Goal: Task Accomplishment & Management: Manage account settings

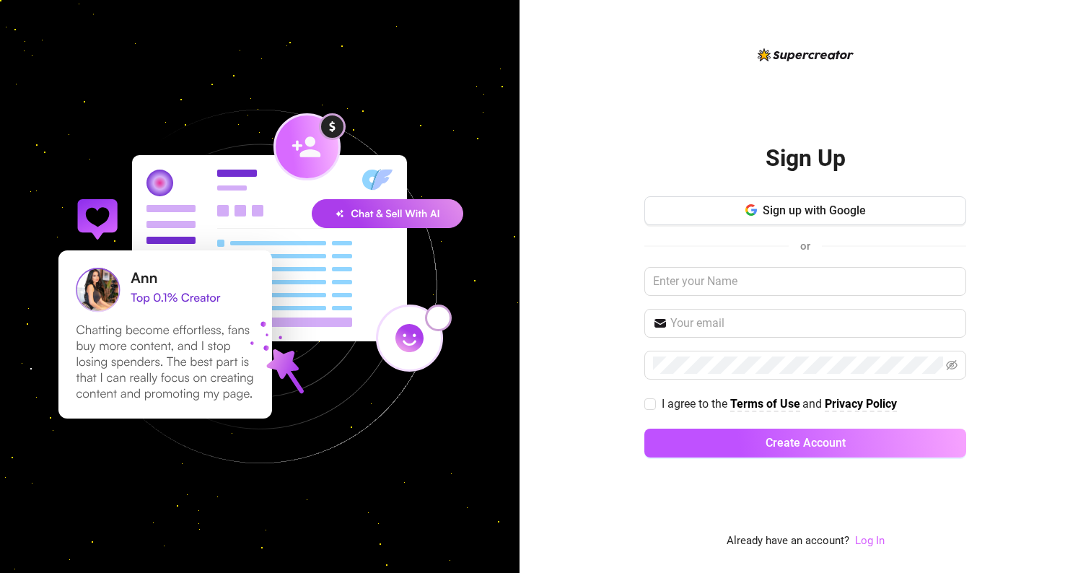
click at [871, 544] on link "Log In" at bounding box center [870, 540] width 30 height 13
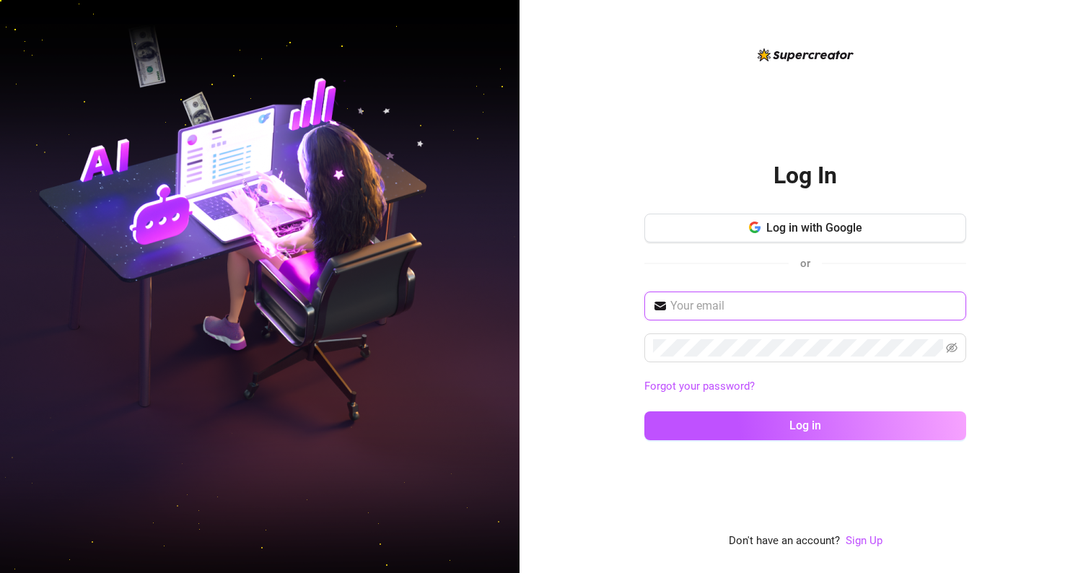
type input "[EMAIL_ADDRESS][DOMAIN_NAME]"
click at [805, 425] on button "Log in" at bounding box center [805, 425] width 322 height 29
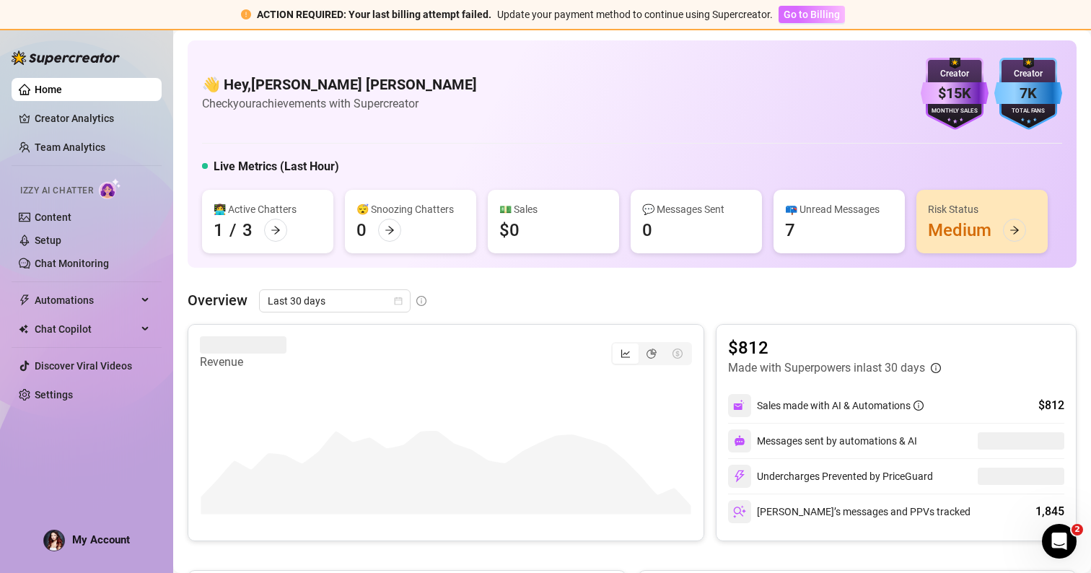
click at [809, 18] on span "Go to Billing" at bounding box center [811, 15] width 56 height 12
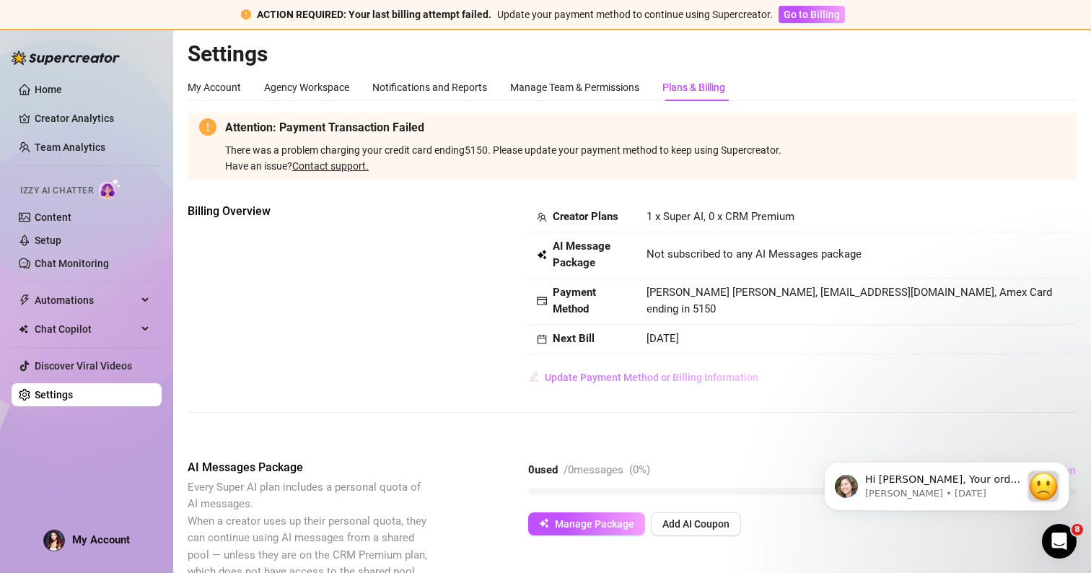
click at [656, 371] on span "Update Payment Method or Billing Information" at bounding box center [651, 377] width 213 height 12
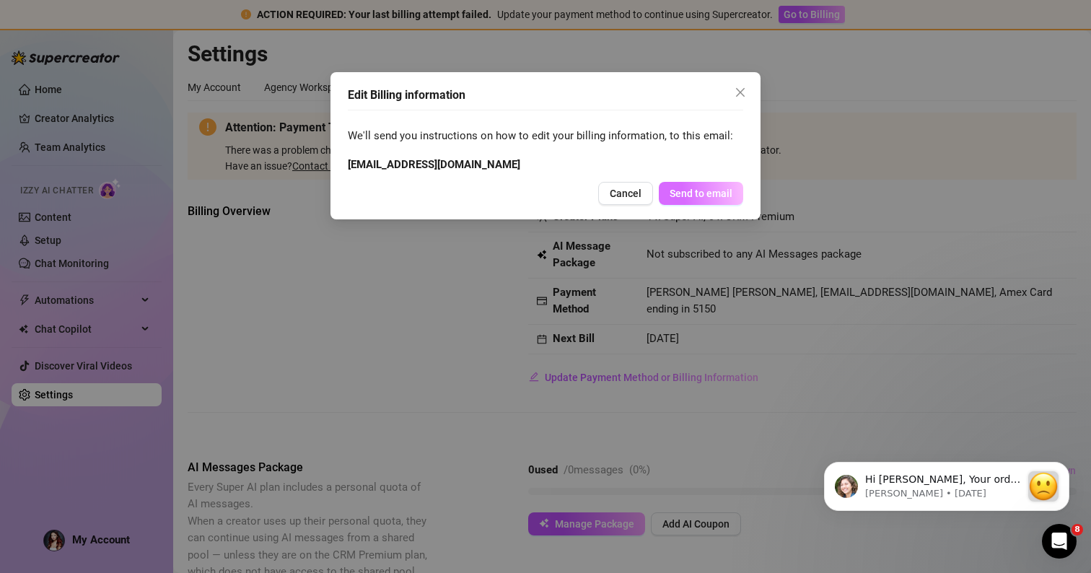
click at [713, 188] on span "Send to email" at bounding box center [700, 194] width 63 height 12
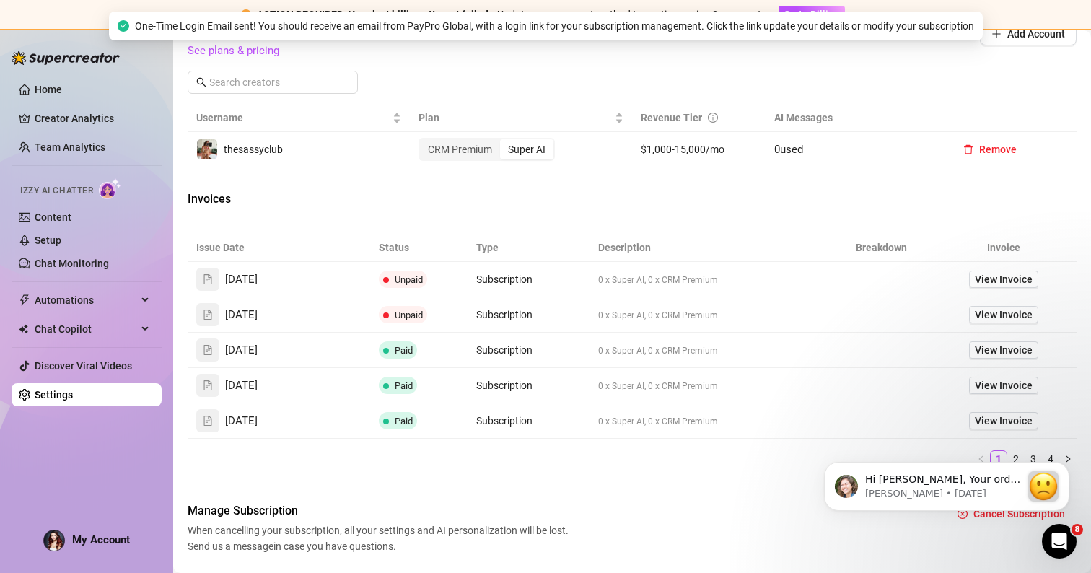
scroll to position [584, 0]
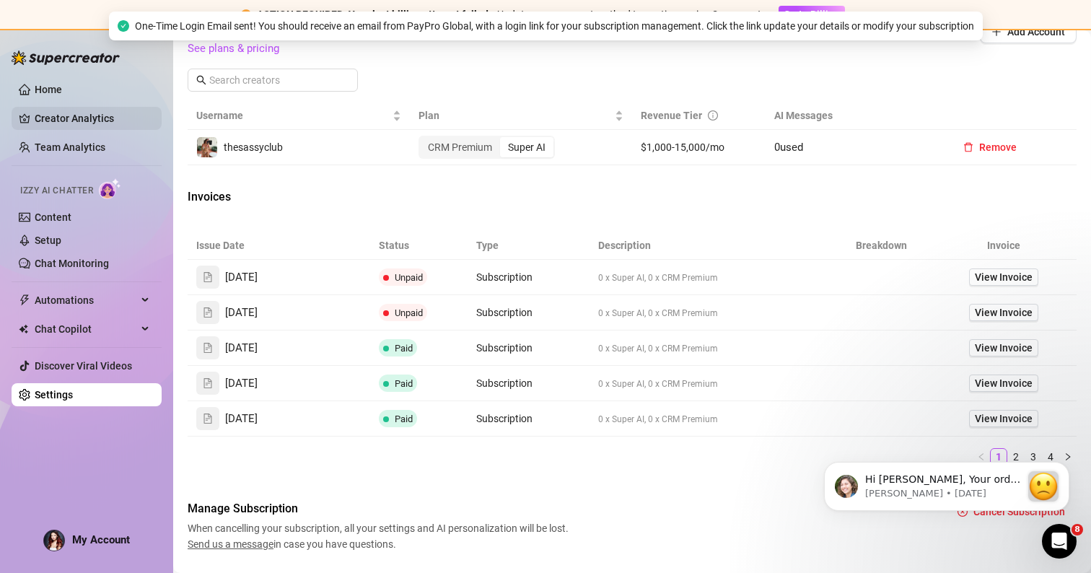
click at [103, 114] on link "Creator Analytics" at bounding box center [92, 118] width 115 height 23
